Goal: Information Seeking & Learning: Find specific fact

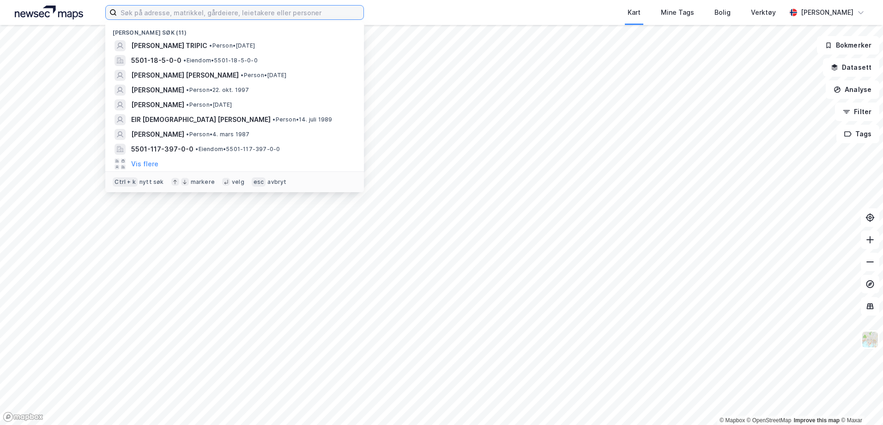
click at [252, 15] on input at bounding box center [240, 13] width 247 height 14
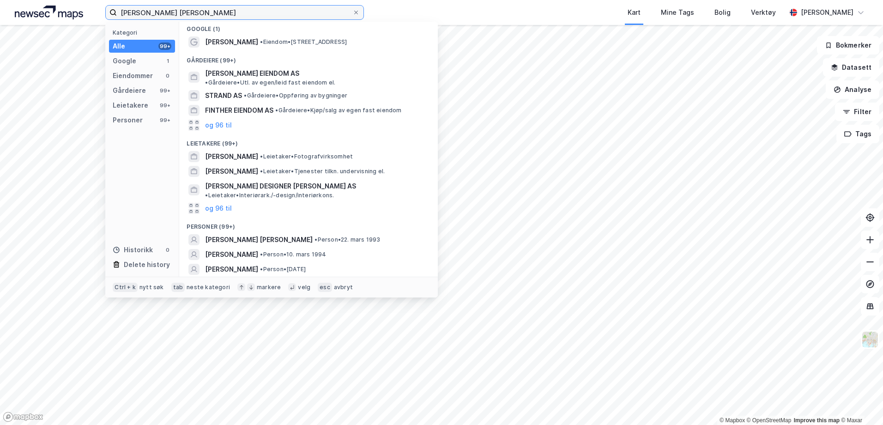
type input "[PERSON_NAME] [PERSON_NAME]"
click at [241, 277] on div "og 96 til" at bounding box center [309, 284] width 244 height 15
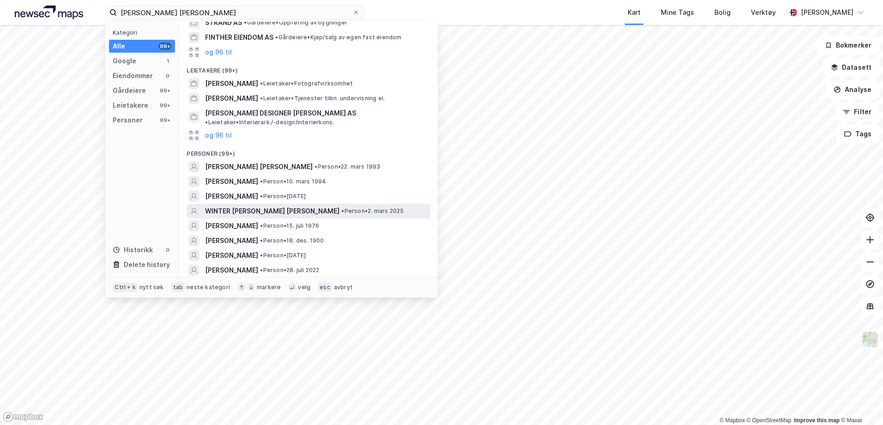
scroll to position [68, 0]
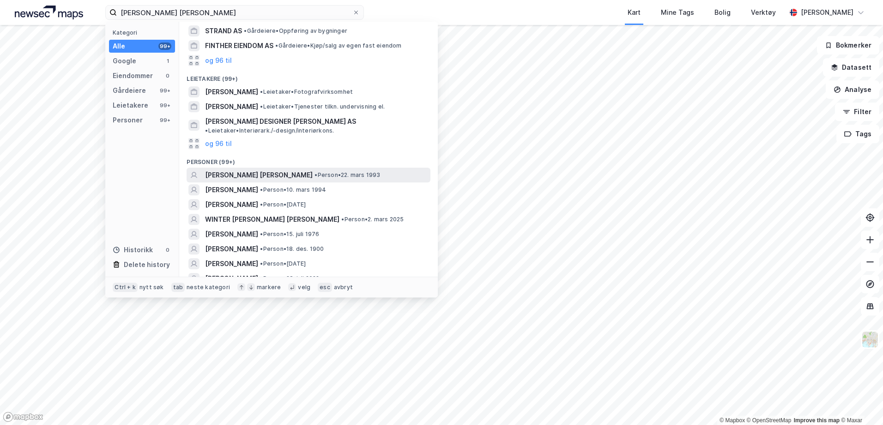
click at [261, 170] on span "[PERSON_NAME] [PERSON_NAME]" at bounding box center [259, 175] width 108 height 11
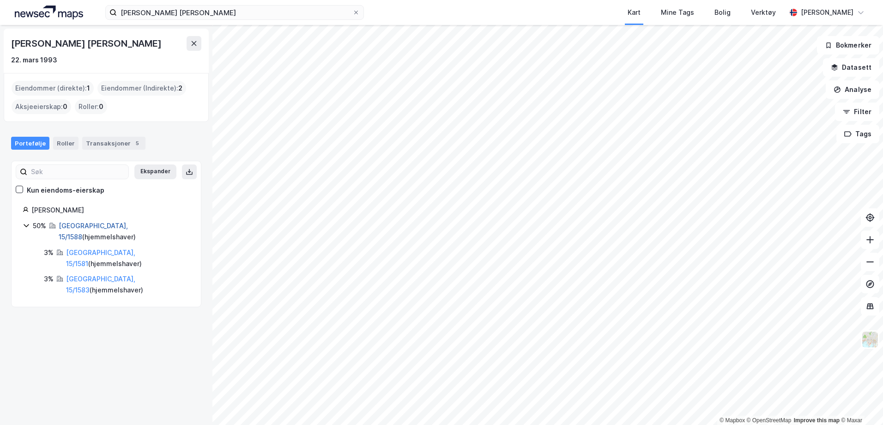
click at [77, 226] on link "[GEOGRAPHIC_DATA], 15/1588" at bounding box center [93, 231] width 69 height 19
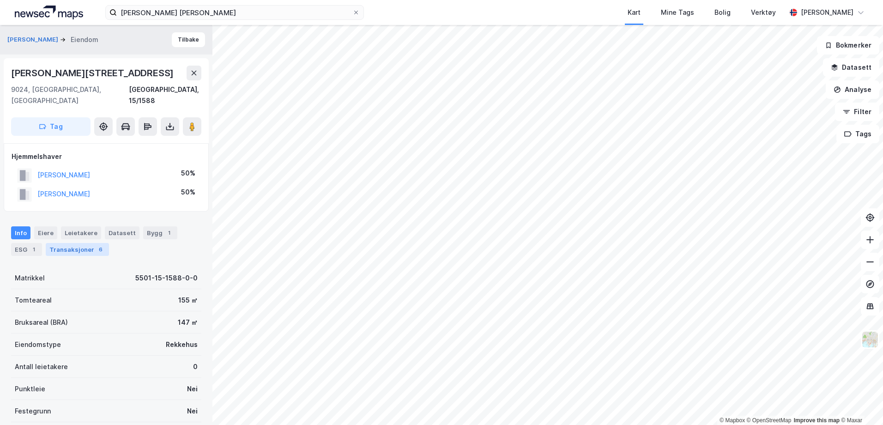
click at [67, 243] on div "Transaksjoner 6" at bounding box center [77, 249] width 63 height 13
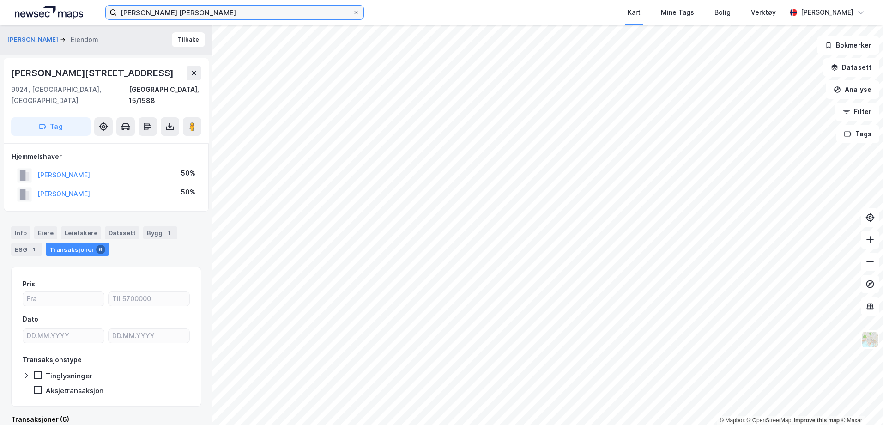
drag, startPoint x: 203, startPoint y: 12, endPoint x: 86, endPoint y: -18, distance: 120.5
click at [86, 0] on html "[PERSON_NAME] [PERSON_NAME] Kart Mine Tags [PERSON_NAME] Verktøy [PERSON_NAME] …" at bounding box center [441, 212] width 883 height 425
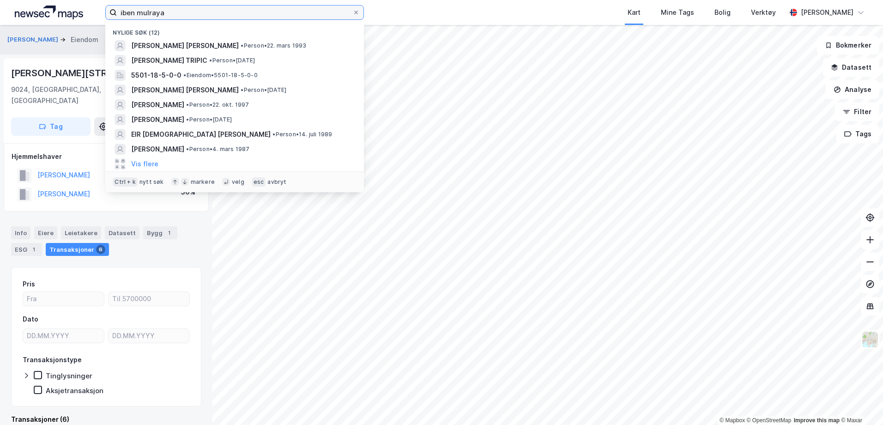
type input "iben mulrayan"
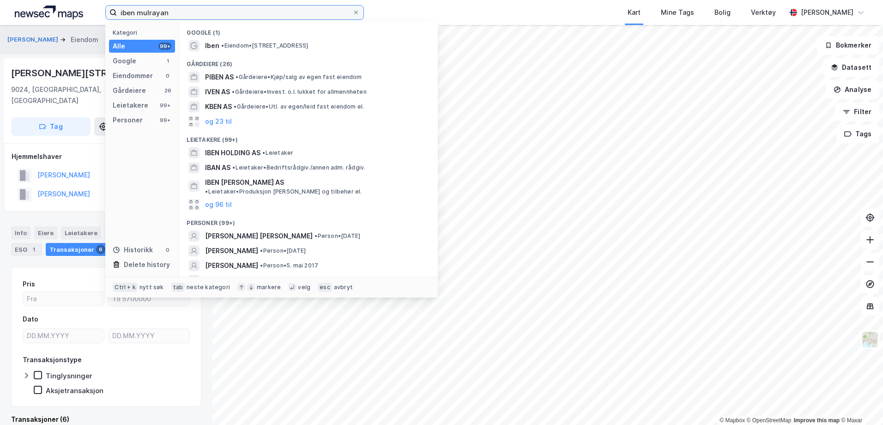
drag, startPoint x: 187, startPoint y: 10, endPoint x: 38, endPoint y: 10, distance: 148.7
click at [38, 10] on div "iben mulrayan Kategori Alle 99+ Google 1 Eiendommer 0 Gårdeiere 26 Leietakere 9…" at bounding box center [441, 12] width 883 height 25
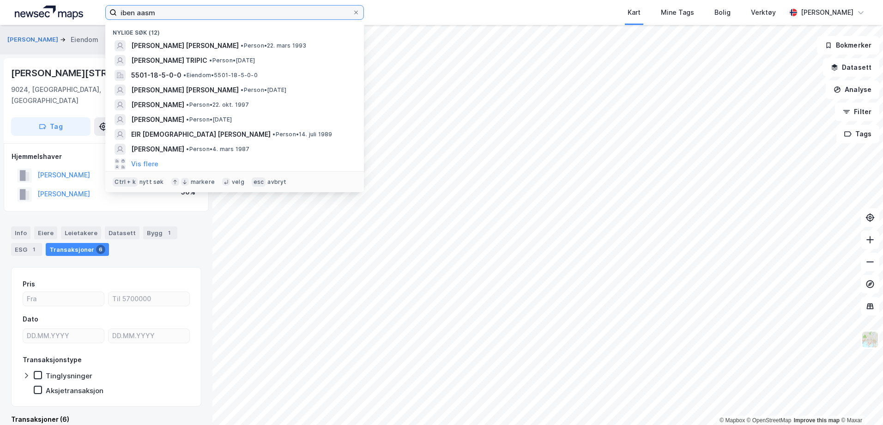
type input "[PERSON_NAME]"
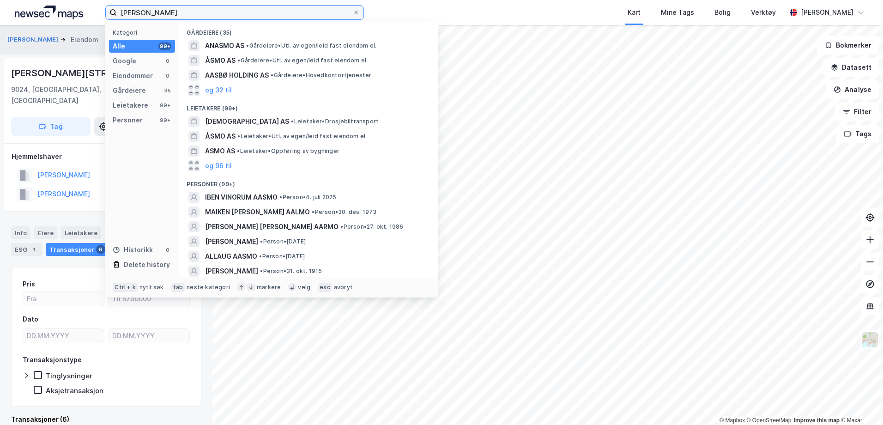
drag, startPoint x: 195, startPoint y: 14, endPoint x: 72, endPoint y: 5, distance: 123.2
click at [72, 5] on div "[PERSON_NAME] Kategori Alle 99+ Google 0 Eiendommer 0 Gårdeiere 35 Leietakere 9…" at bounding box center [441, 12] width 883 height 25
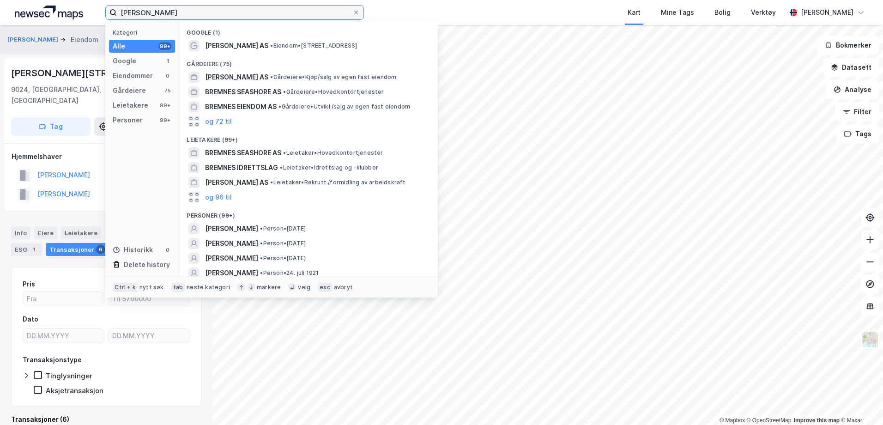
drag, startPoint x: 145, startPoint y: 14, endPoint x: 97, endPoint y: 2, distance: 49.5
click at [97, 2] on div "[PERSON_NAME] Kategori Alle 99+ Google 1 Eiendommer 0 Gårdeiere 75 Leietakere 9…" at bounding box center [441, 12] width 883 height 25
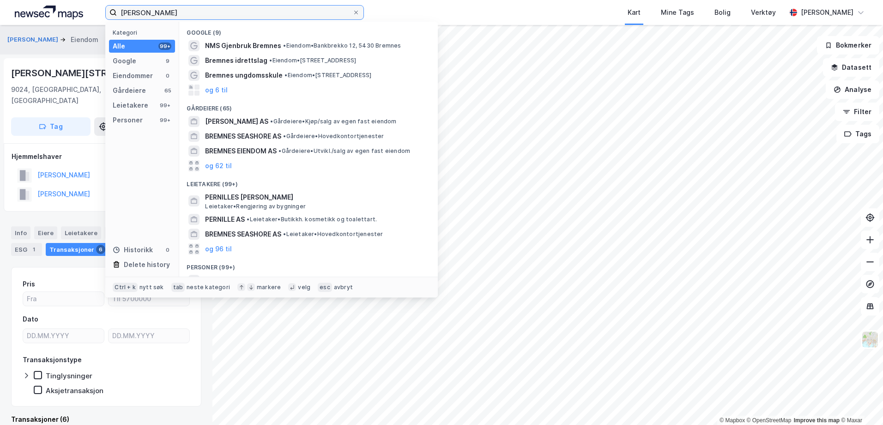
scroll to position [46, 0]
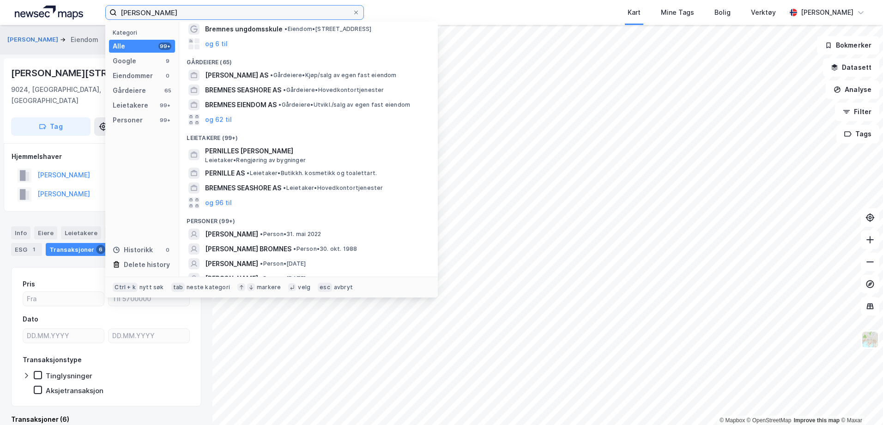
drag, startPoint x: 143, startPoint y: 11, endPoint x: 83, endPoint y: 15, distance: 60.7
click at [84, 15] on div "pernille bremnes Kategori Alle 99+ Google 9 Eiendommer 0 Gårdeiere 65 Leietaker…" at bounding box center [441, 12] width 883 height 25
type input "[PERSON_NAME]"
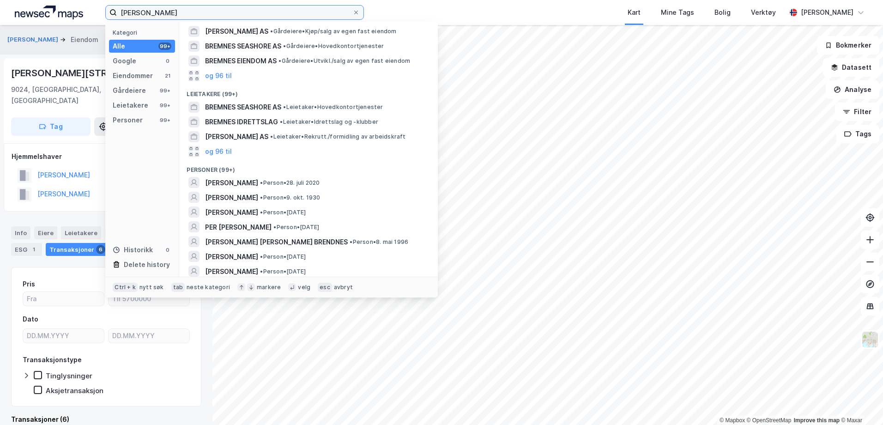
scroll to position [139, 0]
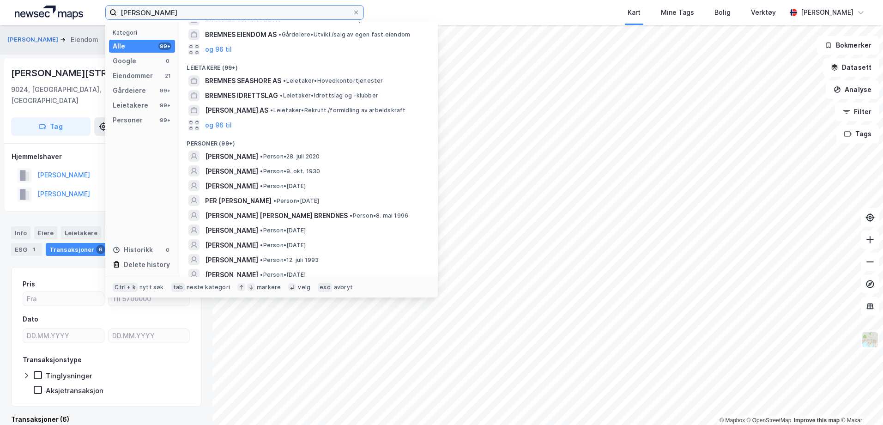
drag, startPoint x: 187, startPoint y: 10, endPoint x: 44, endPoint y: 6, distance: 142.8
click at [48, 6] on div "[PERSON_NAME] Kategori Alle 99+ Google 0 Eiendommer 21 Gårdeiere 99+ Leietakere…" at bounding box center [441, 12] width 883 height 25
